Goal: Navigation & Orientation: Find specific page/section

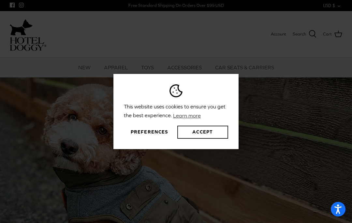
click at [214, 133] on button "Accept" at bounding box center [202, 132] width 51 height 13
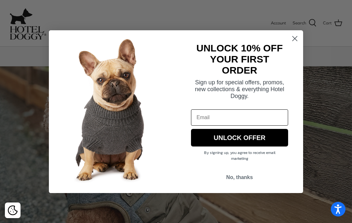
scroll to position [14, 0]
click at [294, 40] on circle "Close dialog" at bounding box center [294, 38] width 11 height 11
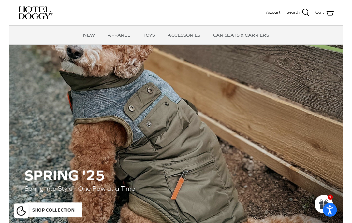
scroll to position [27, 0]
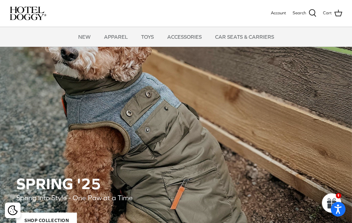
click at [253, 40] on link "CAR SEATS & CARRIERS" at bounding box center [244, 37] width 71 height 20
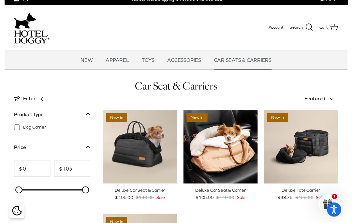
scroll to position [6, 0]
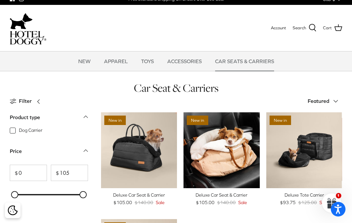
click at [87, 65] on link "NEW" at bounding box center [84, 61] width 24 height 20
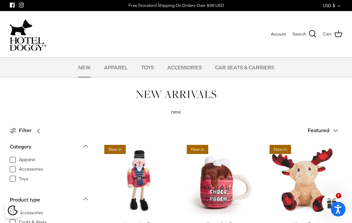
click at [147, 67] on link "TOYS" at bounding box center [147, 68] width 24 height 20
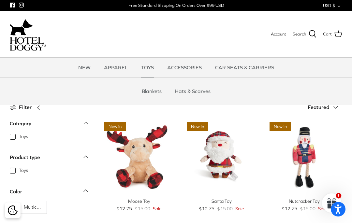
click at [252, 65] on link "CAR SEATS & CARRIERS" at bounding box center [244, 68] width 71 height 20
